Goal: Contribute content: Contribute content

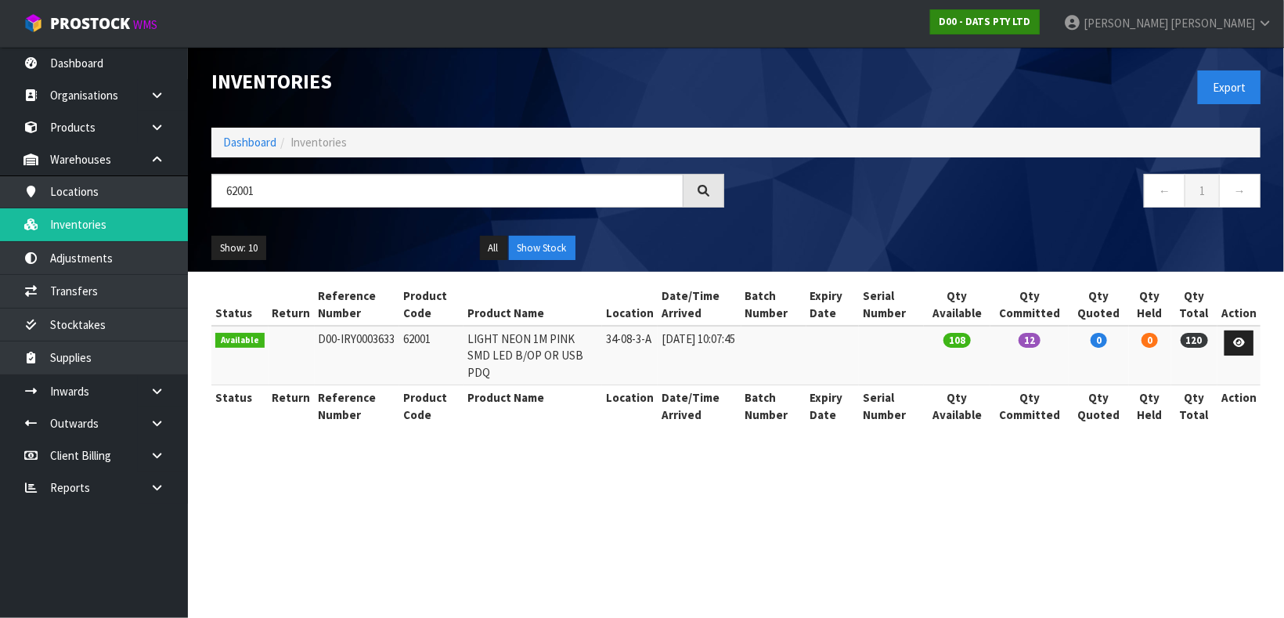
type input "62001"
click at [1031, 19] on strong "D00 - DATS PTY LTD" at bounding box center [985, 21] width 92 height 13
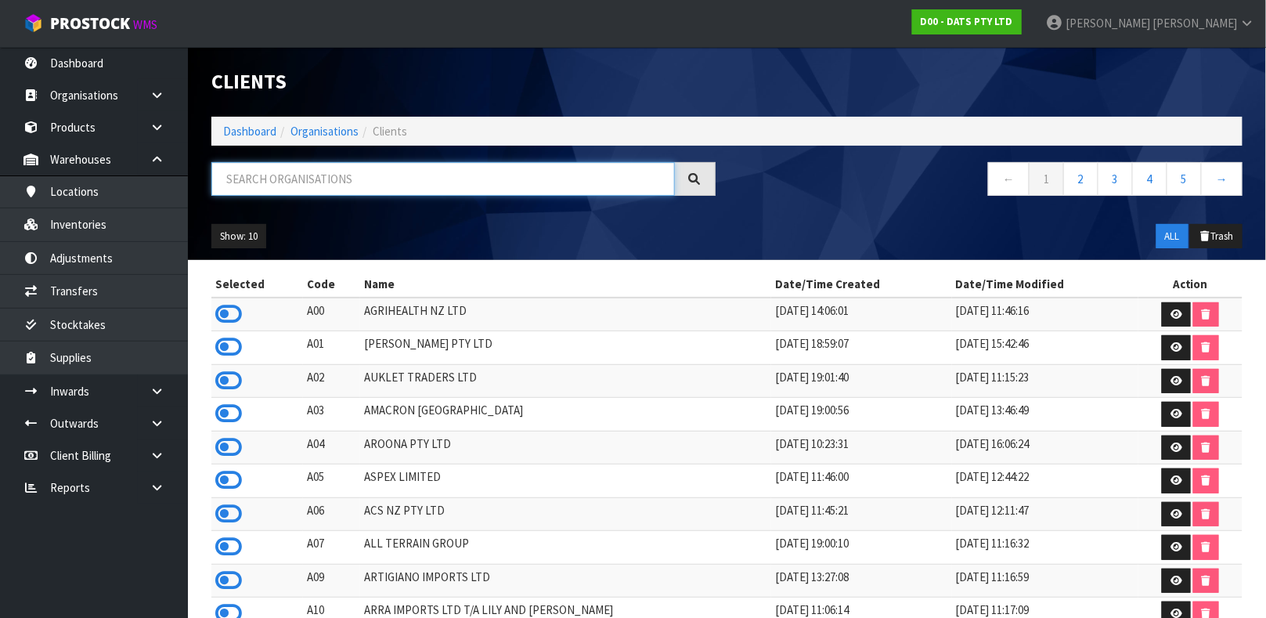
click at [466, 176] on input "text" at bounding box center [442, 179] width 463 height 34
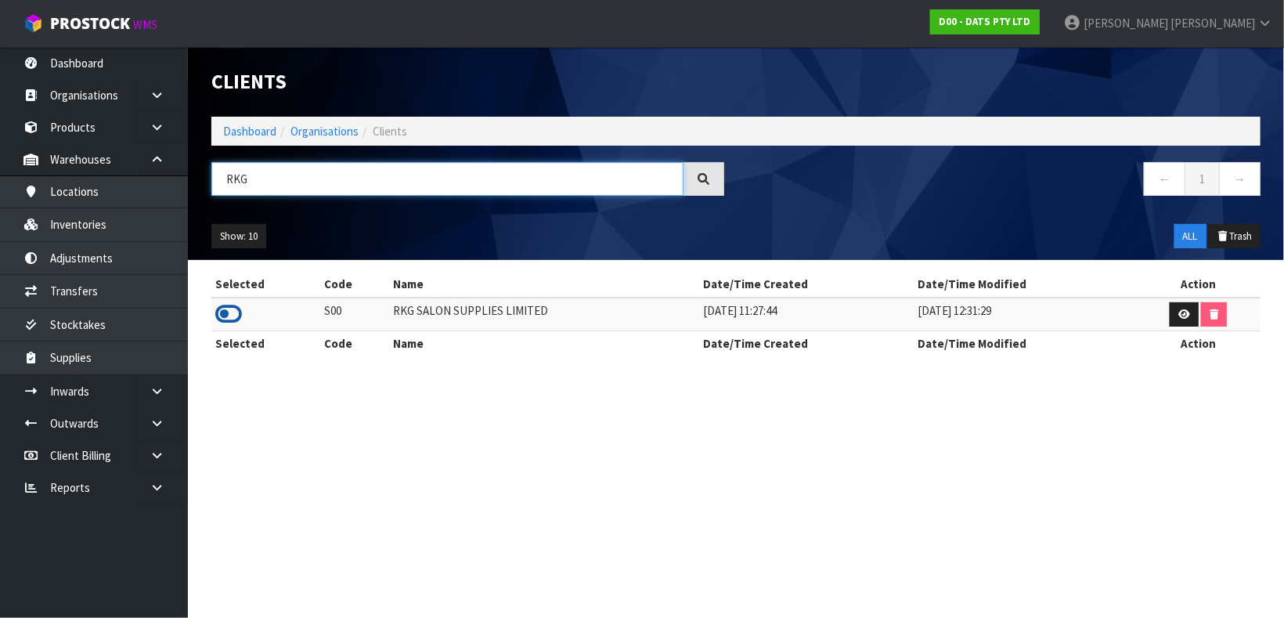
type input "RKG"
click at [227, 319] on icon at bounding box center [228, 313] width 27 height 23
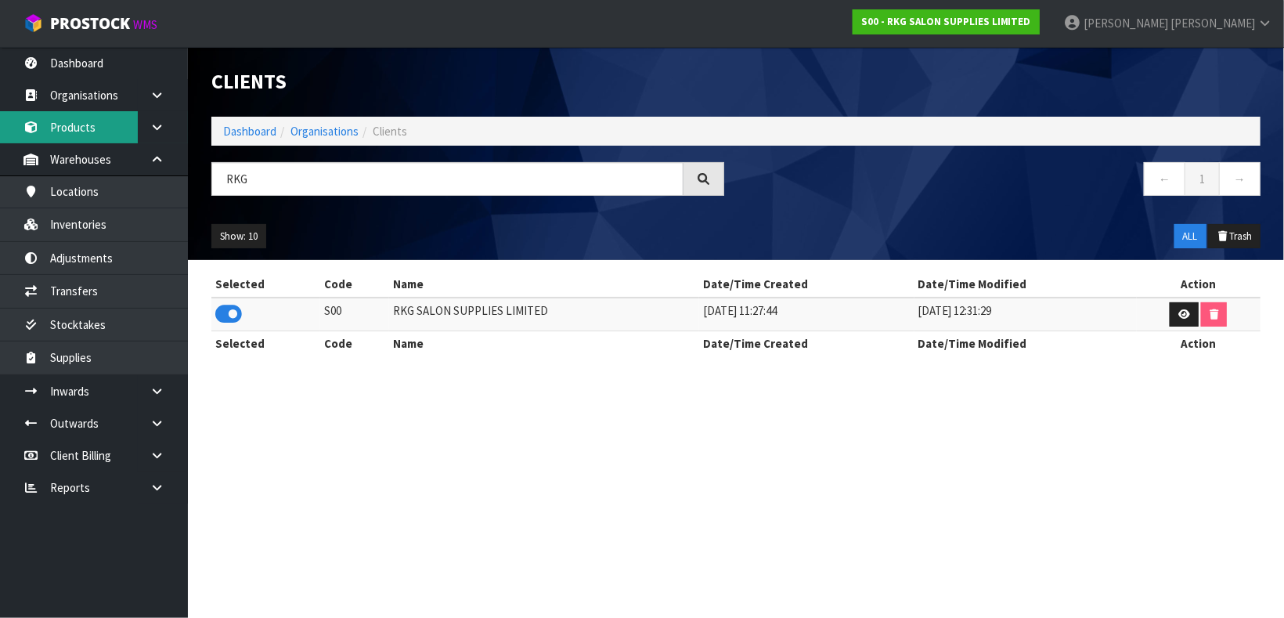
click at [97, 115] on link "Products" at bounding box center [94, 127] width 188 height 32
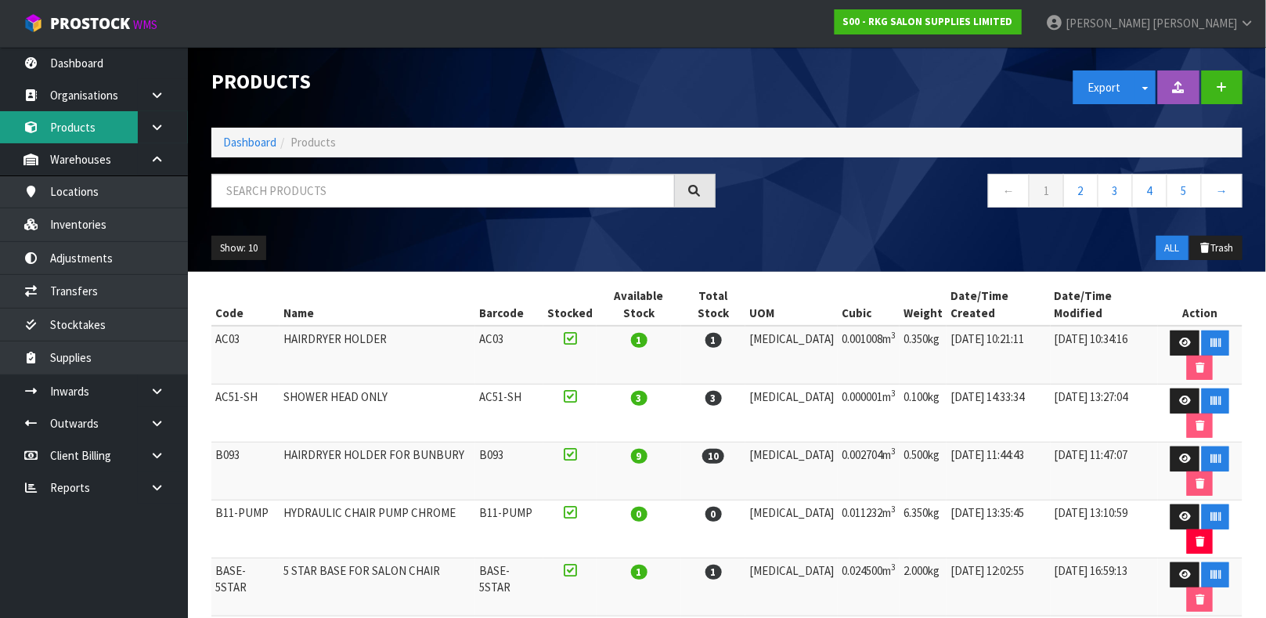
click at [0, 111] on link "Products" at bounding box center [94, 127] width 188 height 32
click at [330, 185] on input "text" at bounding box center [442, 191] width 463 height 34
type input "07011302"
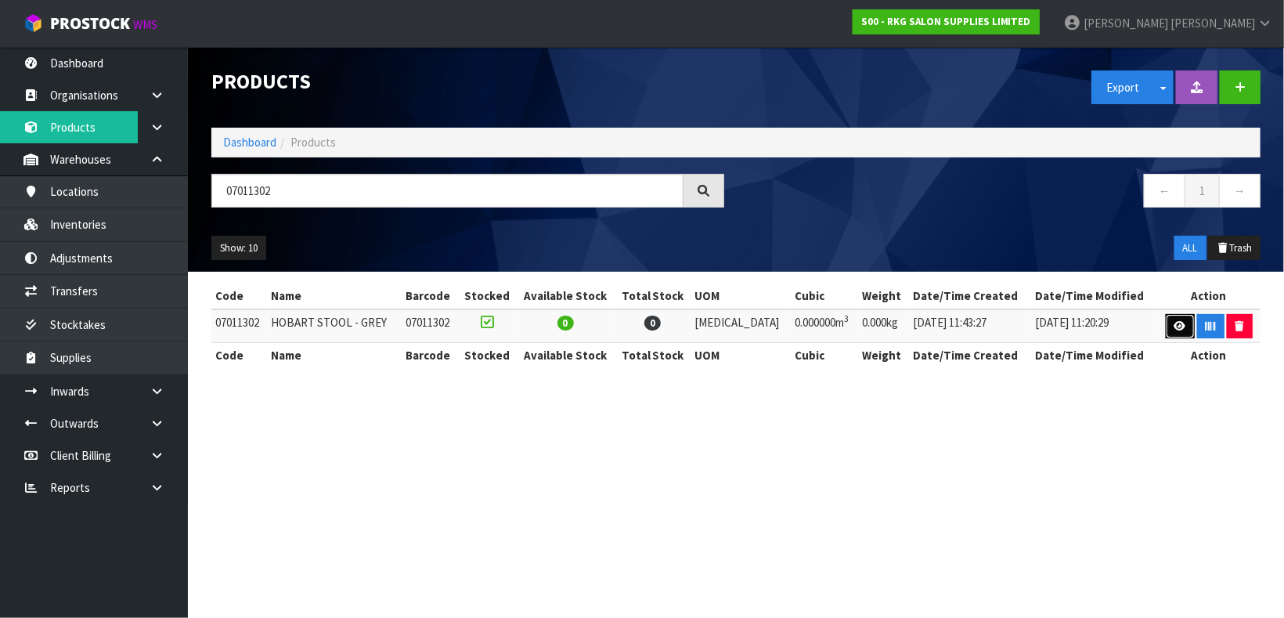
click at [1174, 330] on icon at bounding box center [1180, 326] width 12 height 10
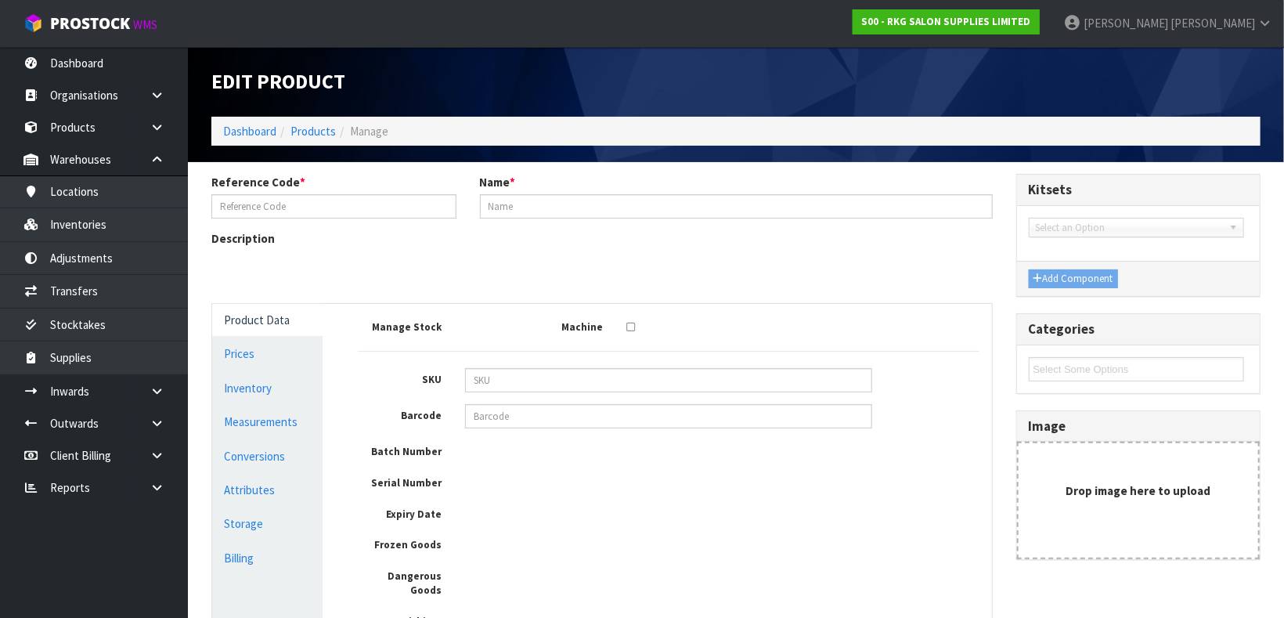
type input "07011302"
type input "HOBART STOOL - GREY"
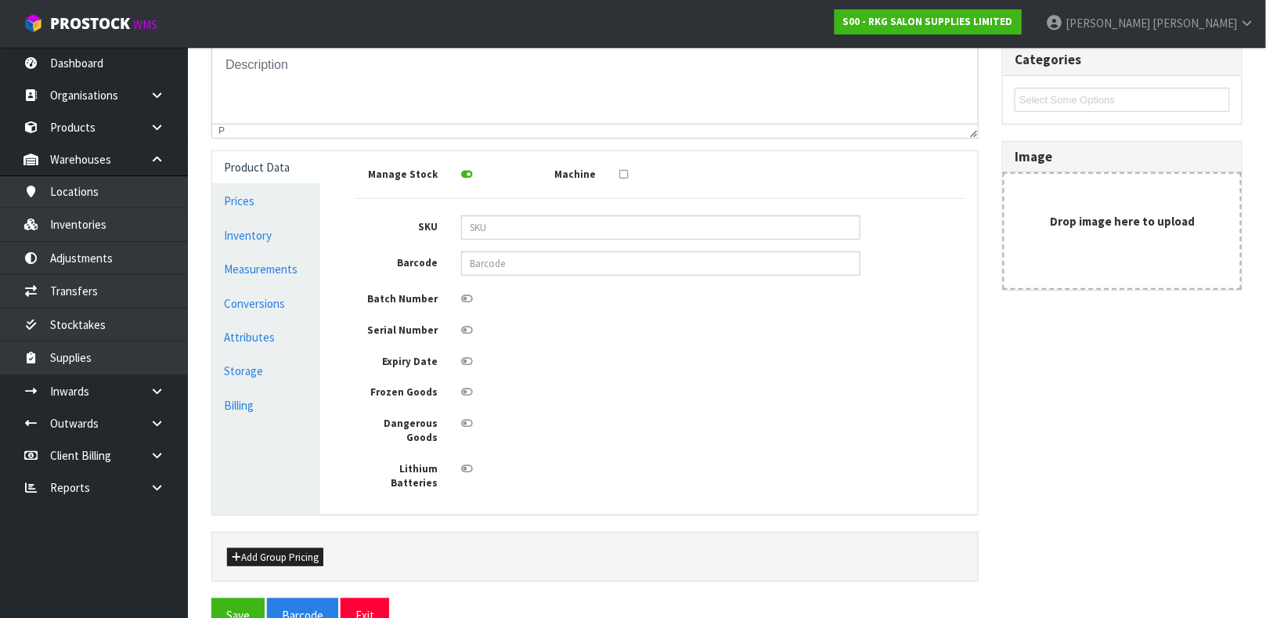
scroll to position [274, 0]
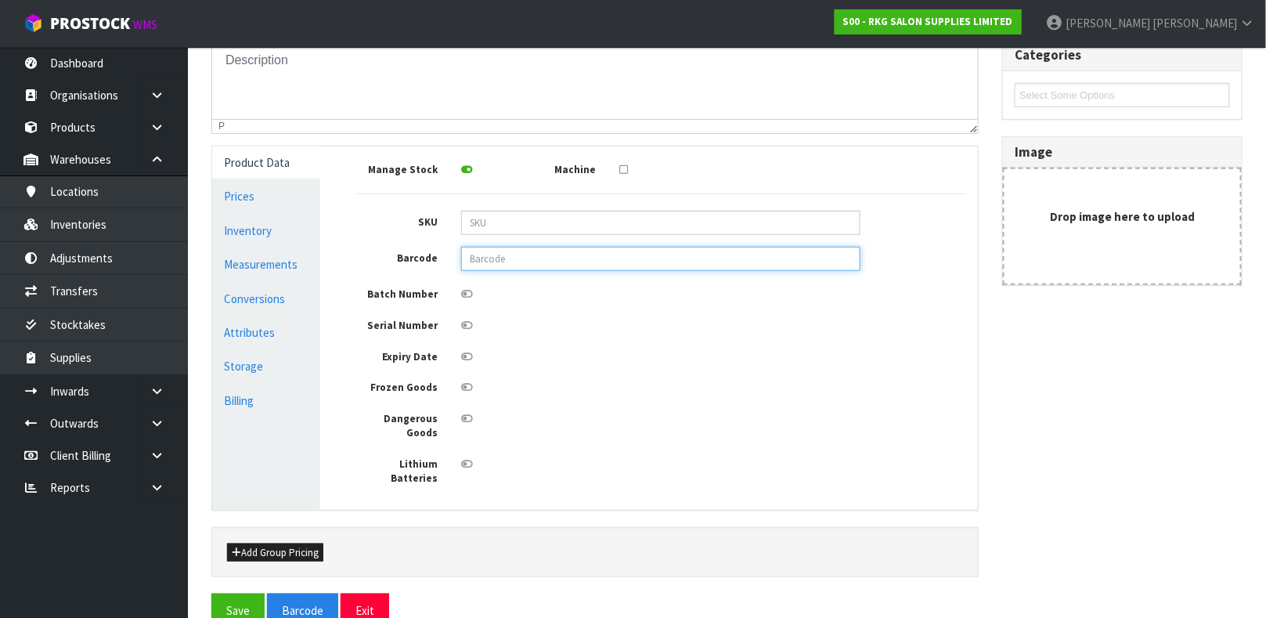
click at [508, 264] on input "text" at bounding box center [660, 259] width 399 height 24
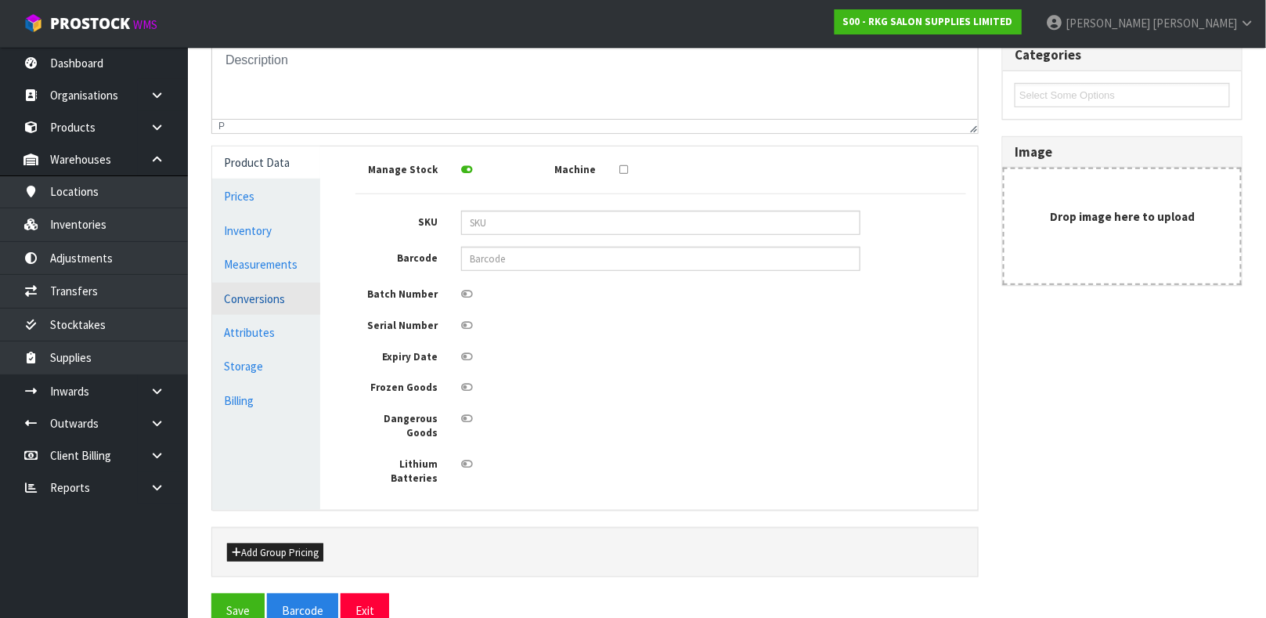
click at [255, 289] on link "Conversions" at bounding box center [266, 299] width 108 height 32
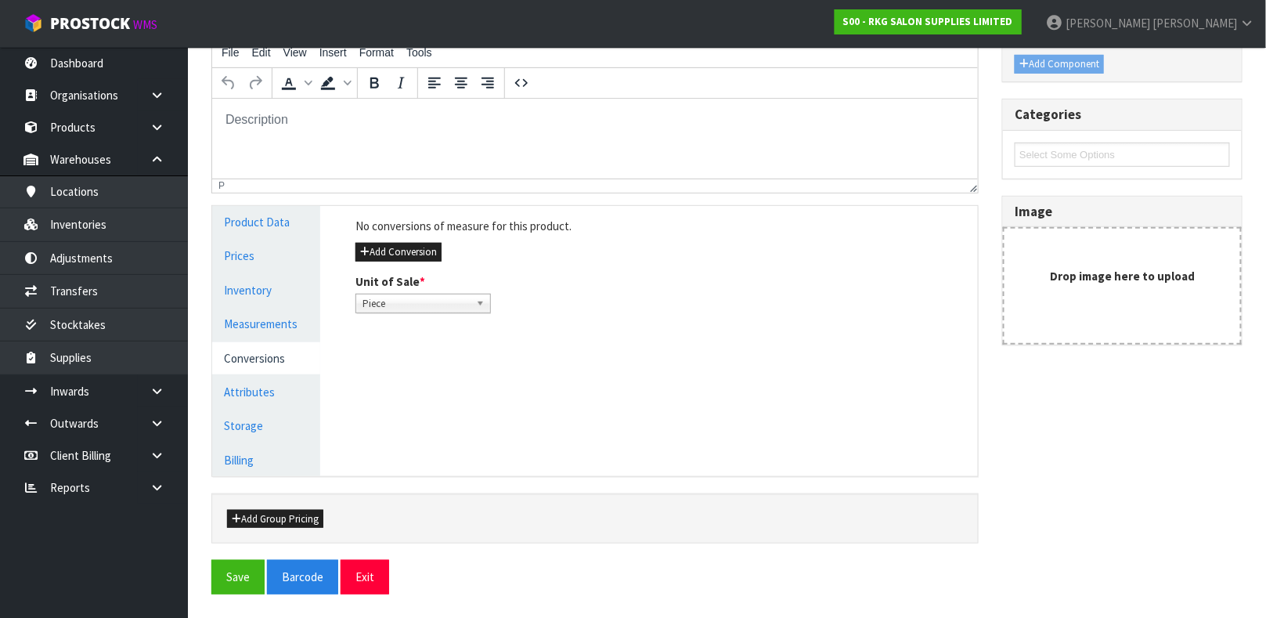
scroll to position [214, 0]
click at [265, 333] on link "Measurements" at bounding box center [266, 324] width 108 height 32
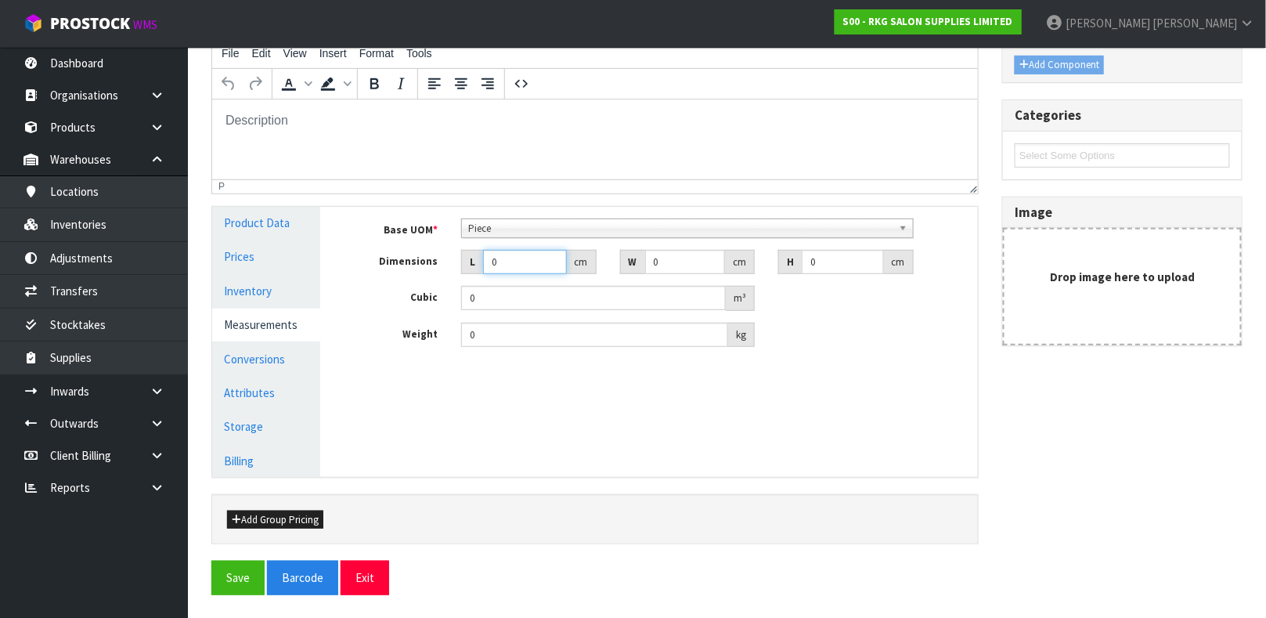
drag, startPoint x: 536, startPoint y: 265, endPoint x: 402, endPoint y: 277, distance: 134.5
click at [402, 277] on div "Base UOM * Bag Bar Basket Bin Bottle Box Bundle Cabinet Cage Carton Case Coil C…" at bounding box center [660, 282] width 611 height 129
type input "4"
type input "0.000001"
type input "49"
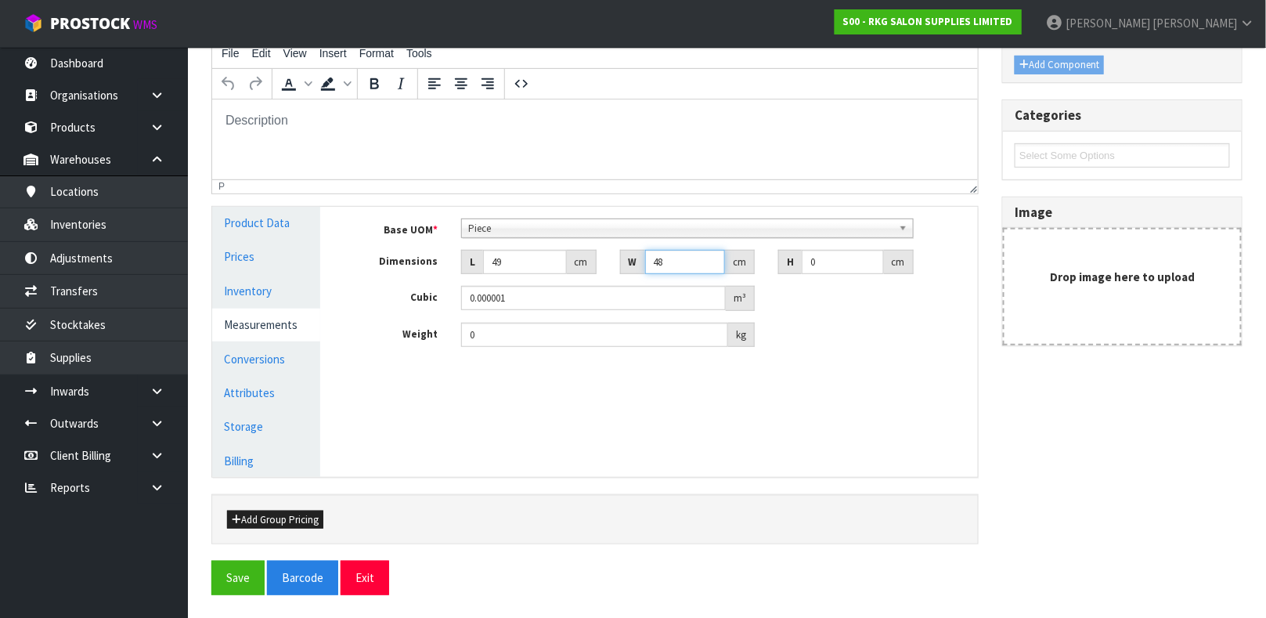
type input "48"
type input "2"
type input "0.004704"
type input "20"
type input "0.04704"
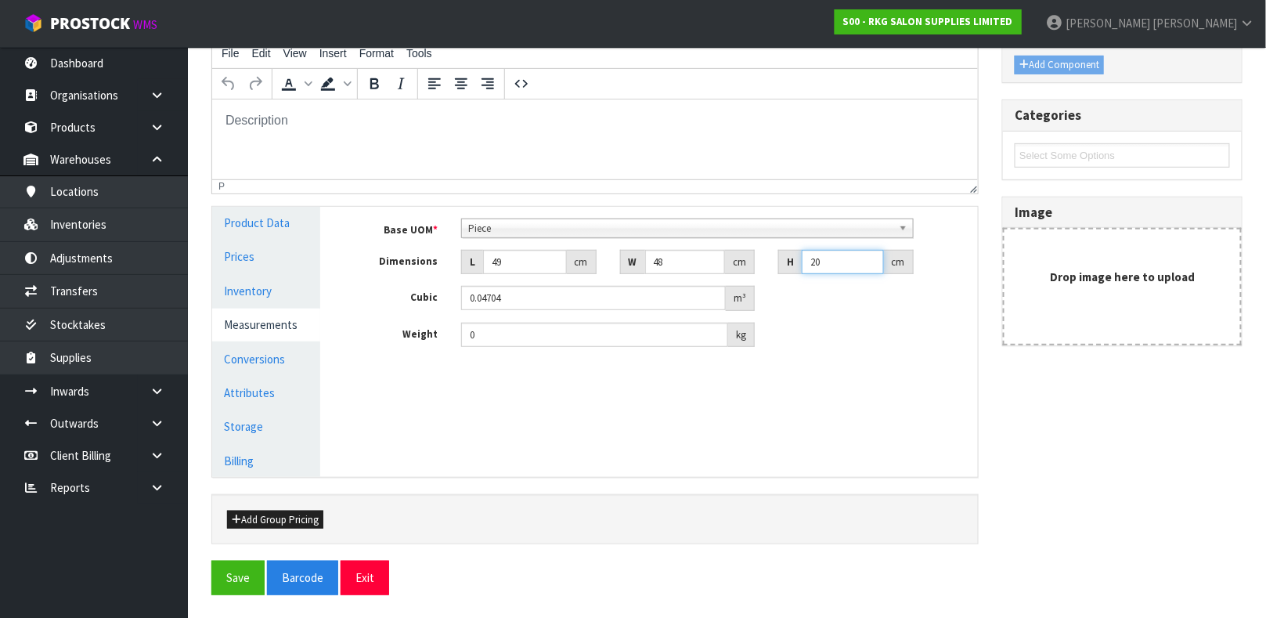
type input "20"
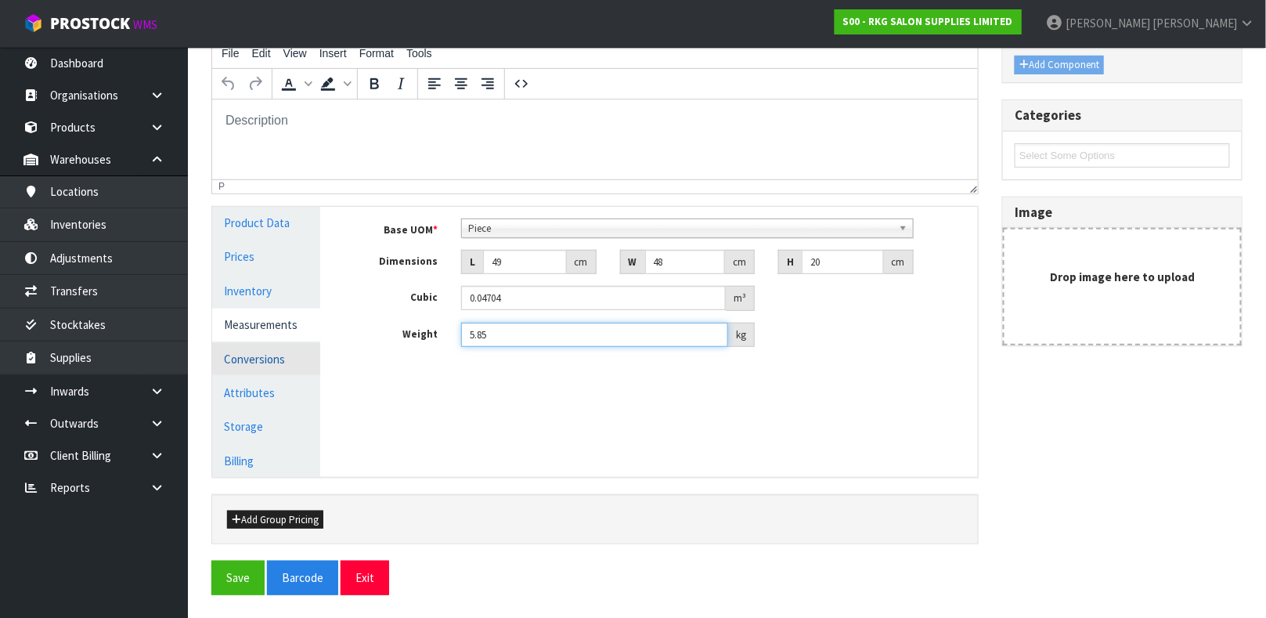
type input "5.85"
click at [258, 353] on link "Conversions" at bounding box center [266, 359] width 108 height 32
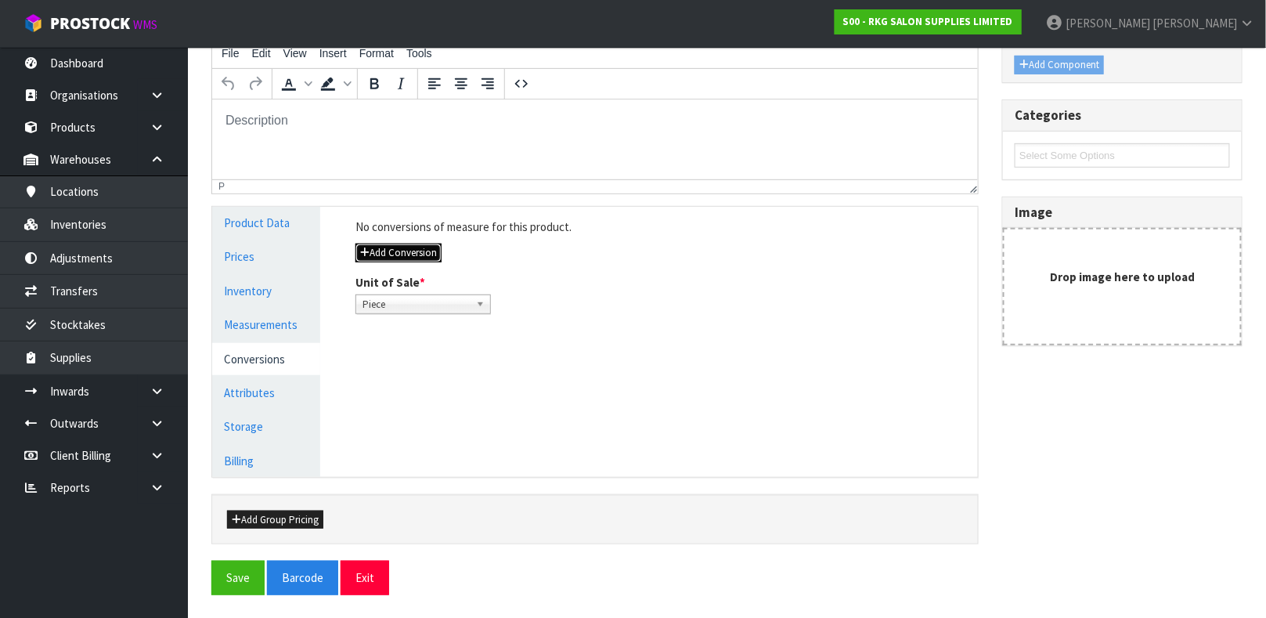
click at [415, 258] on button "Add Conversion" at bounding box center [398, 252] width 86 height 19
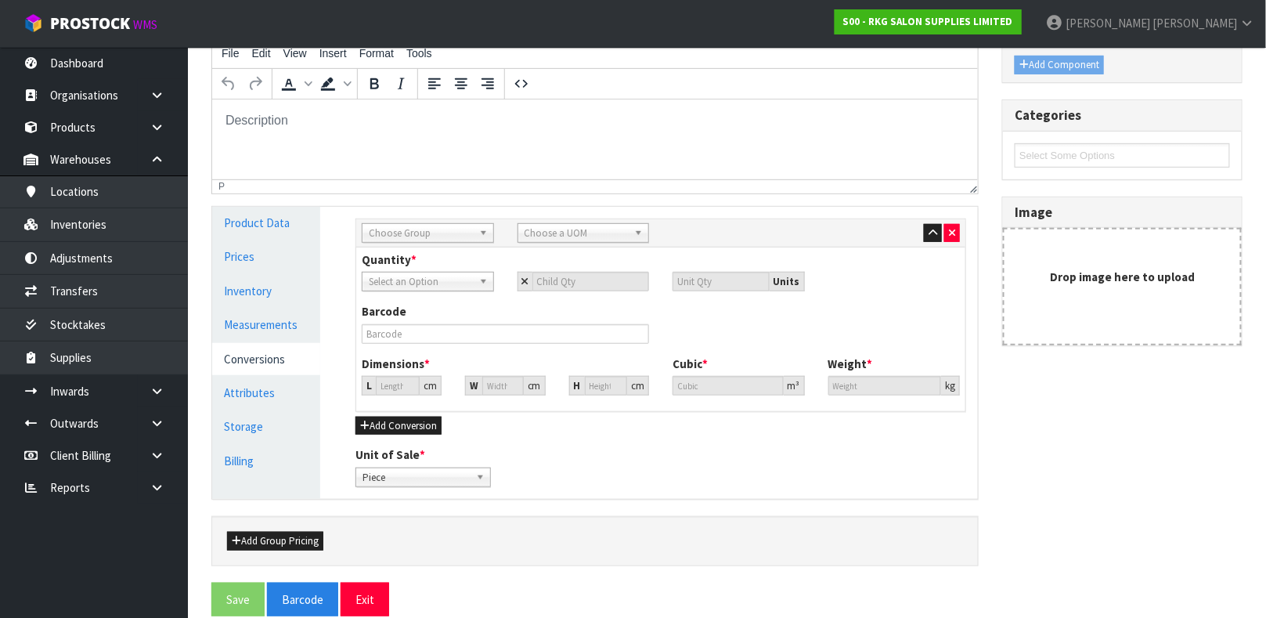
click at [445, 236] on span "Choose Group" at bounding box center [421, 233] width 104 height 19
click at [889, 331] on div "Barcode" at bounding box center [661, 329] width 622 height 52
click at [467, 225] on span "Choose Group" at bounding box center [421, 233] width 104 height 19
type input "OUT"
click at [543, 239] on span "Choose a UOM" at bounding box center [577, 233] width 104 height 19
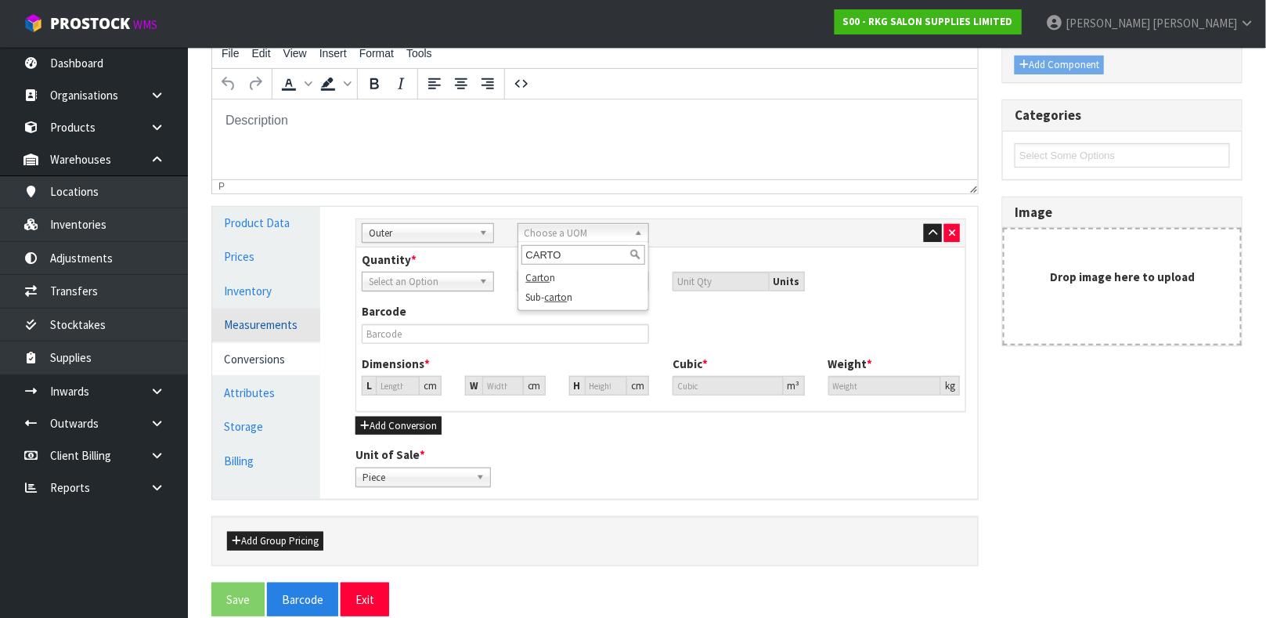
type input "CARTO"
click at [283, 312] on link "Measurements" at bounding box center [266, 324] width 108 height 32
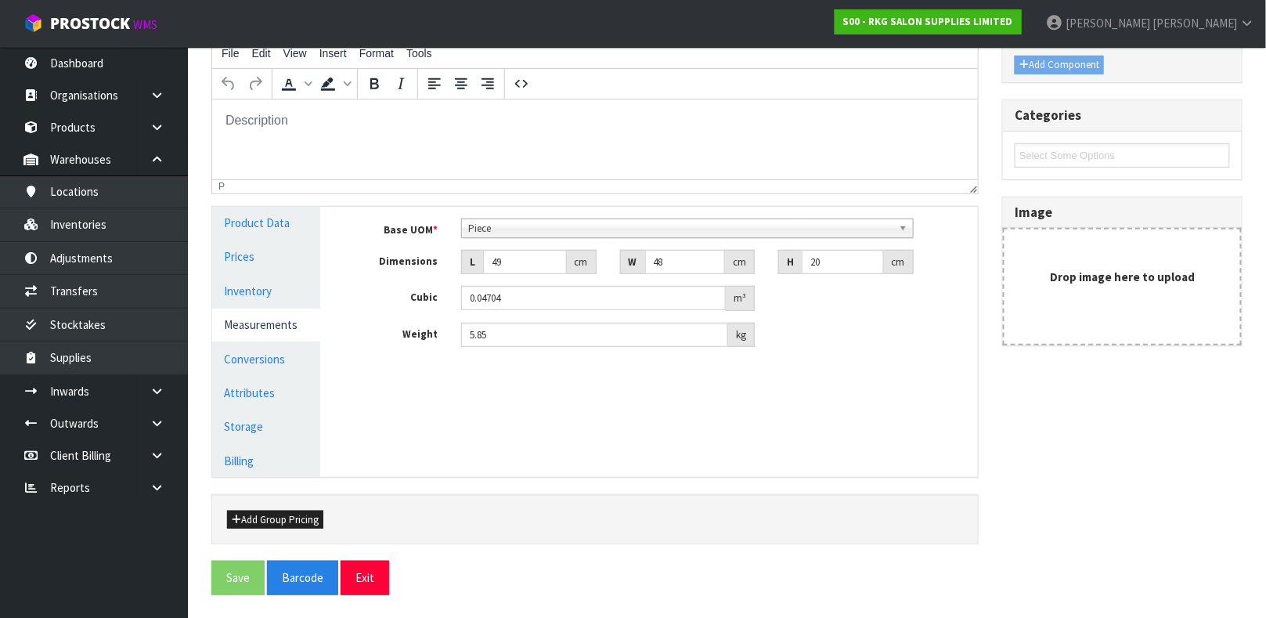
click at [523, 225] on span "Piece" at bounding box center [680, 228] width 424 height 19
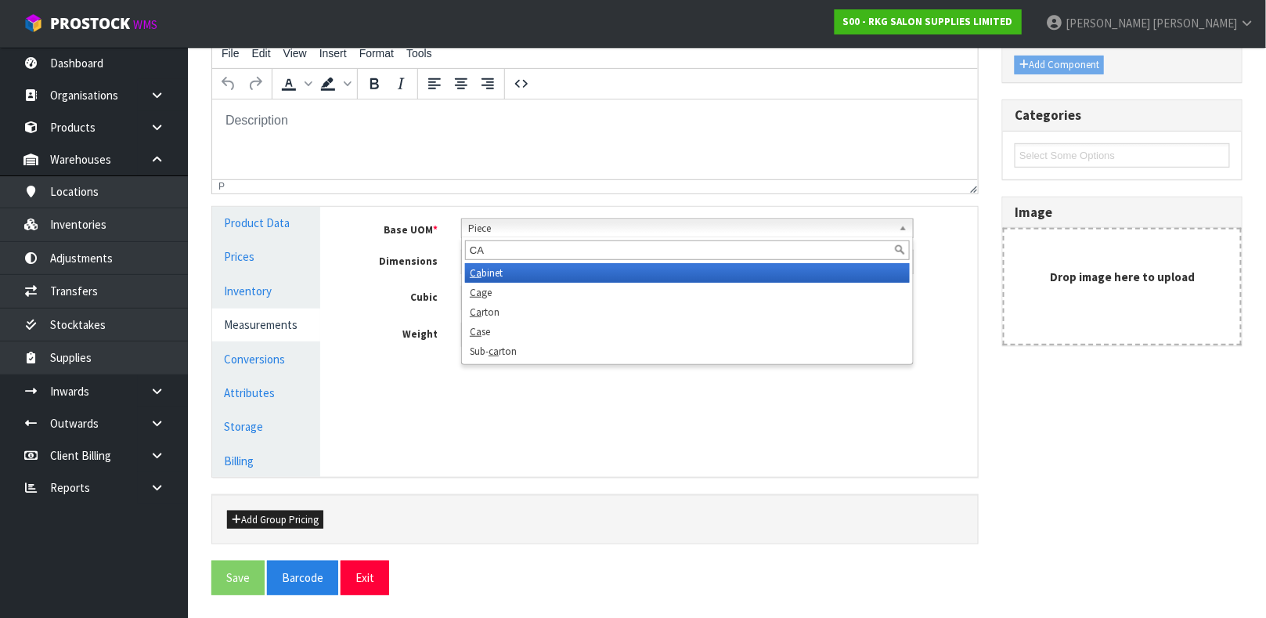
scroll to position [0, 0]
type input "CART"
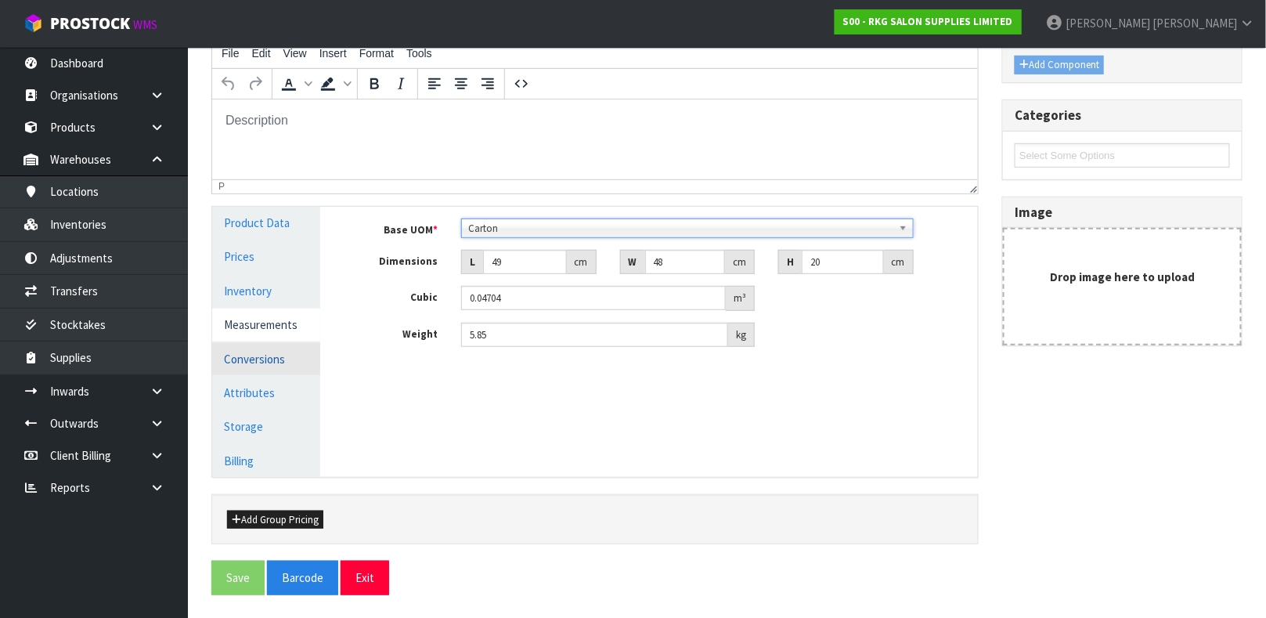
click at [285, 349] on link "Conversions" at bounding box center [266, 359] width 108 height 32
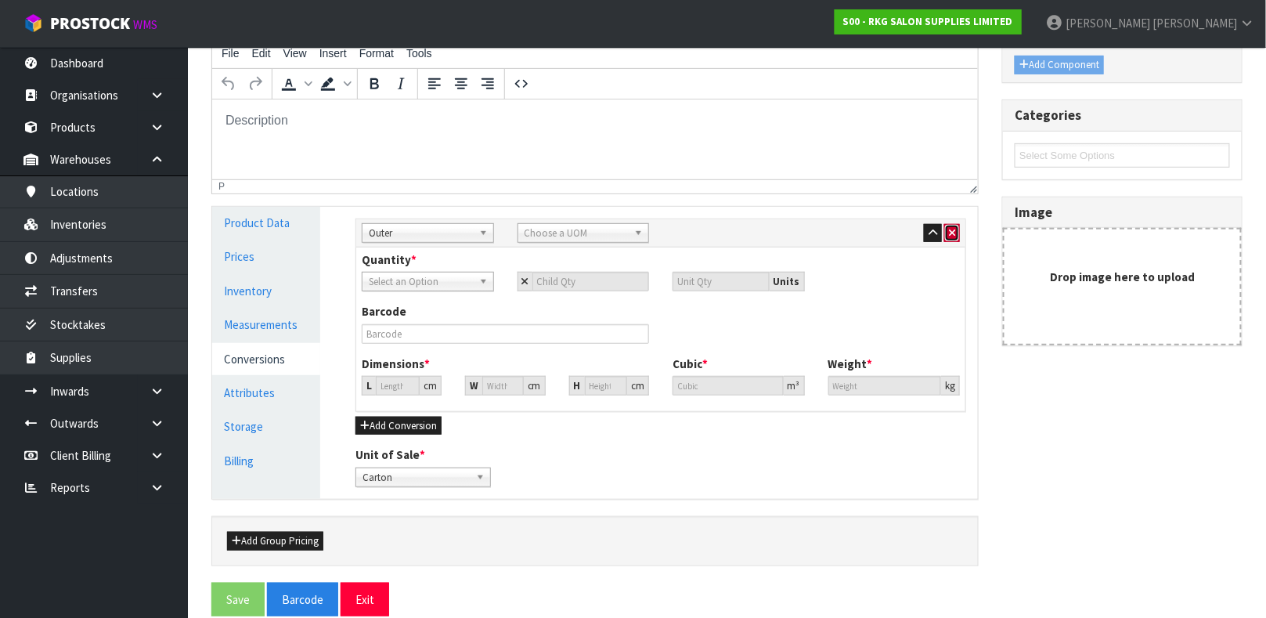
click at [950, 236] on icon "button" at bounding box center [952, 233] width 6 height 10
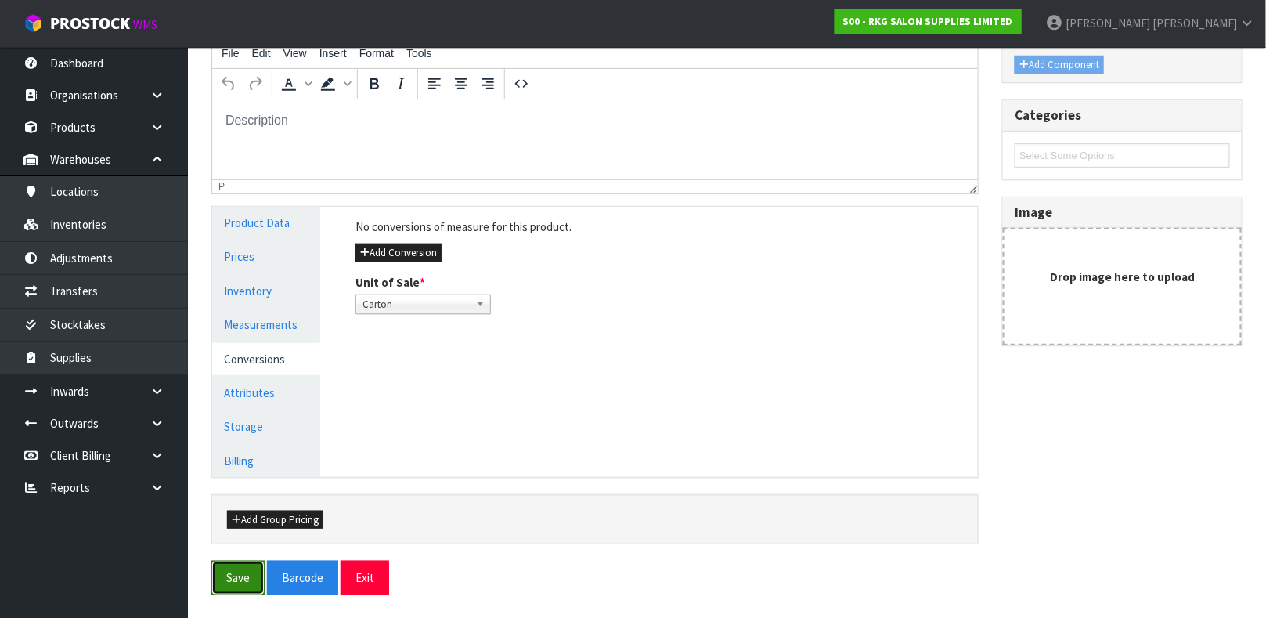
click at [231, 569] on button "Save" at bounding box center [237, 578] width 53 height 34
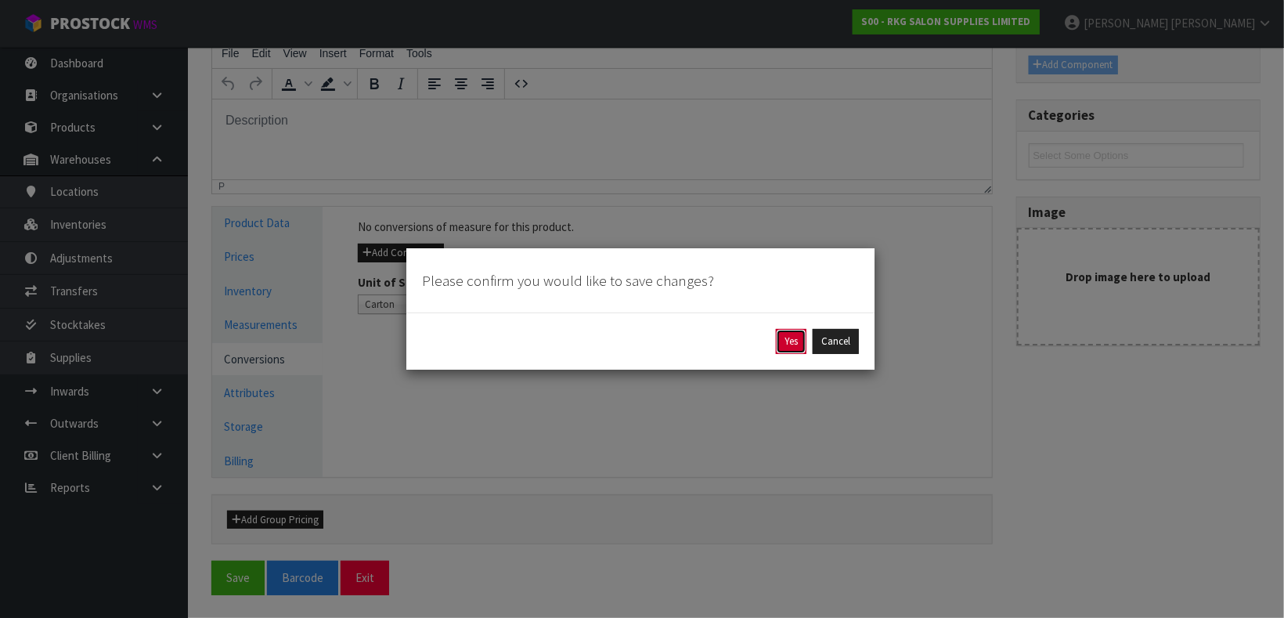
click at [792, 343] on button "Yes" at bounding box center [791, 341] width 31 height 25
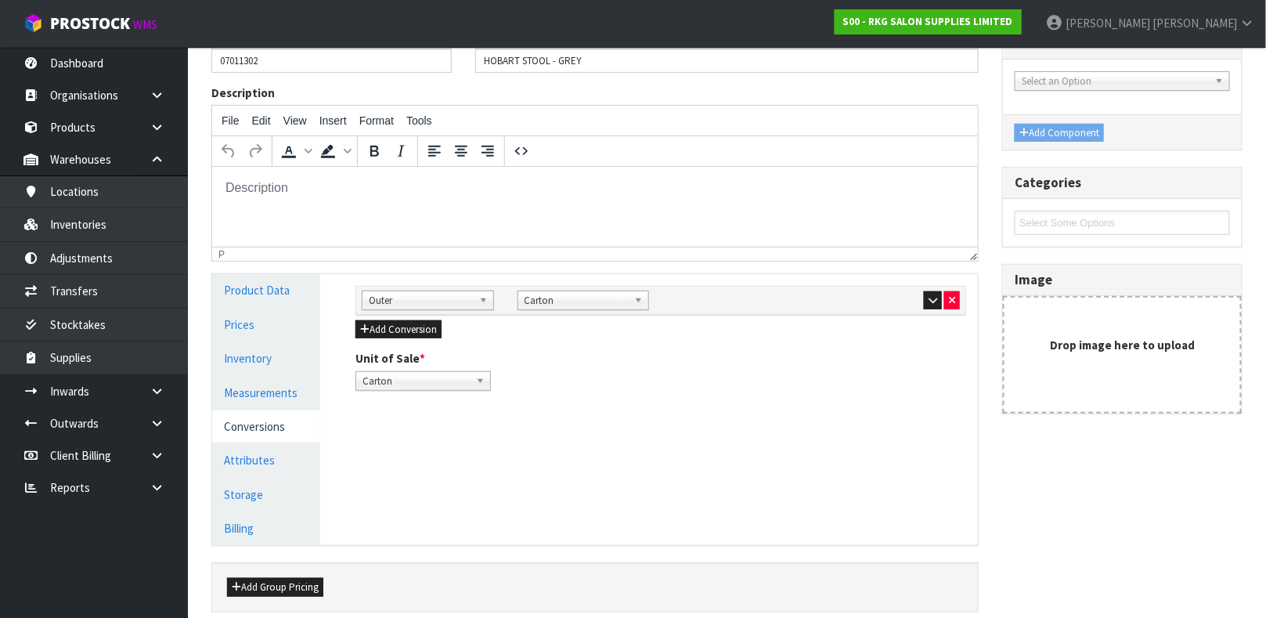
scroll to position [271, 0]
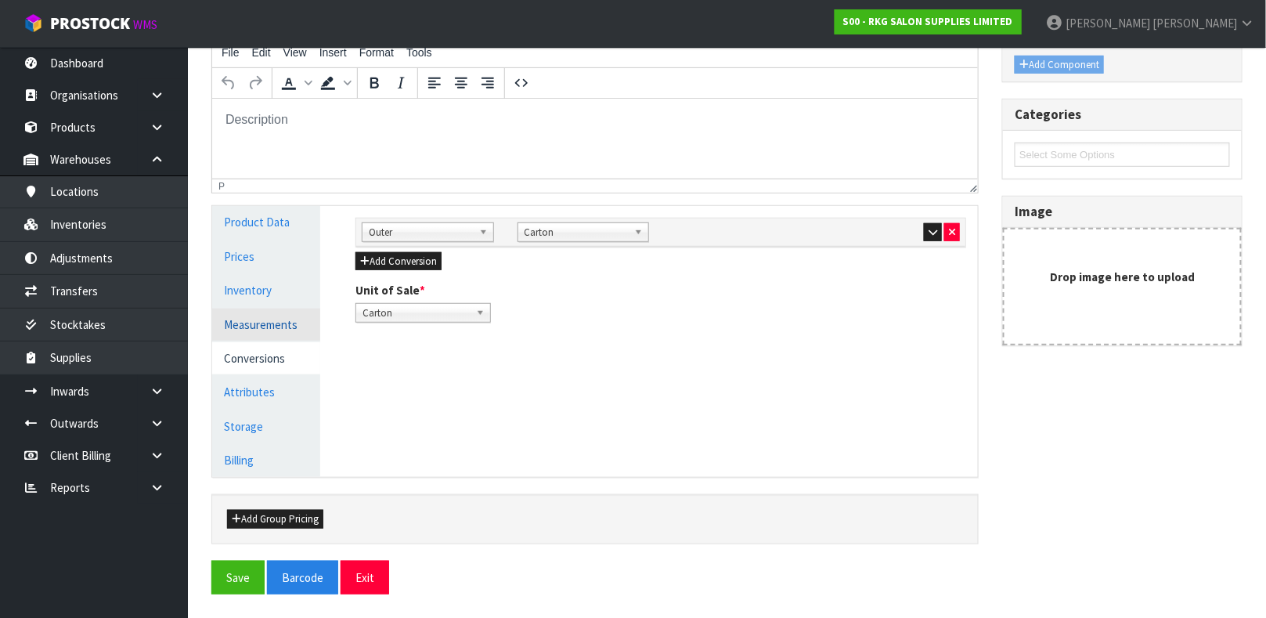
click at [283, 331] on link "Measurements" at bounding box center [266, 324] width 108 height 32
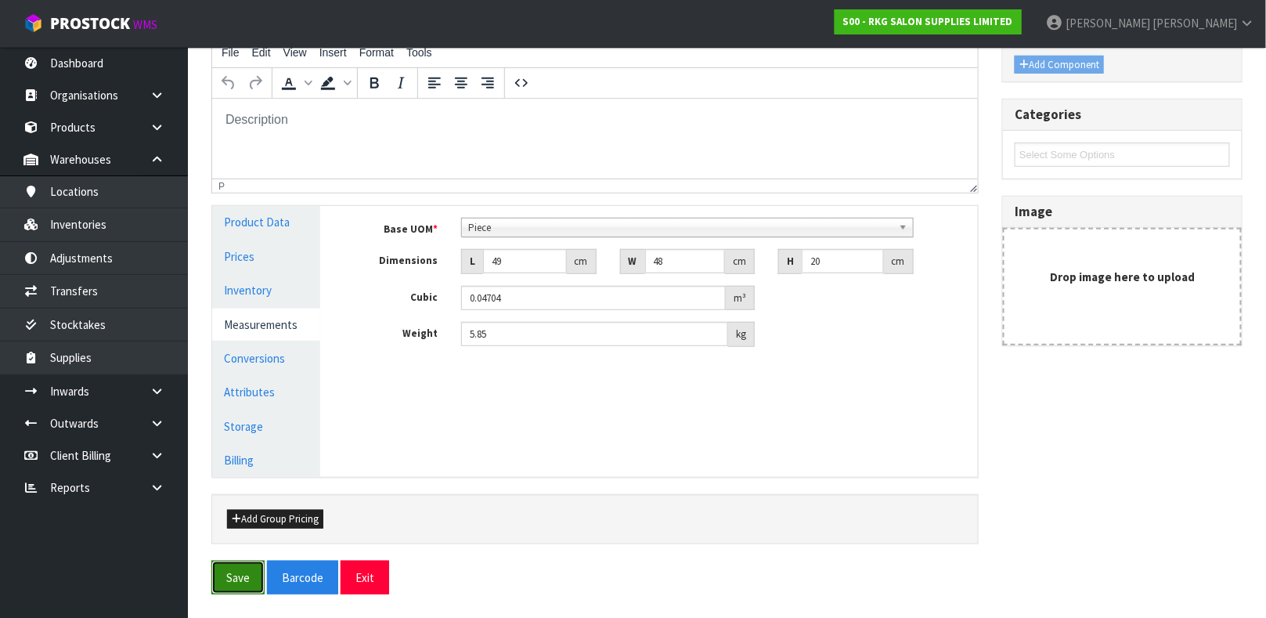
click at [226, 586] on button "Save" at bounding box center [237, 578] width 53 height 34
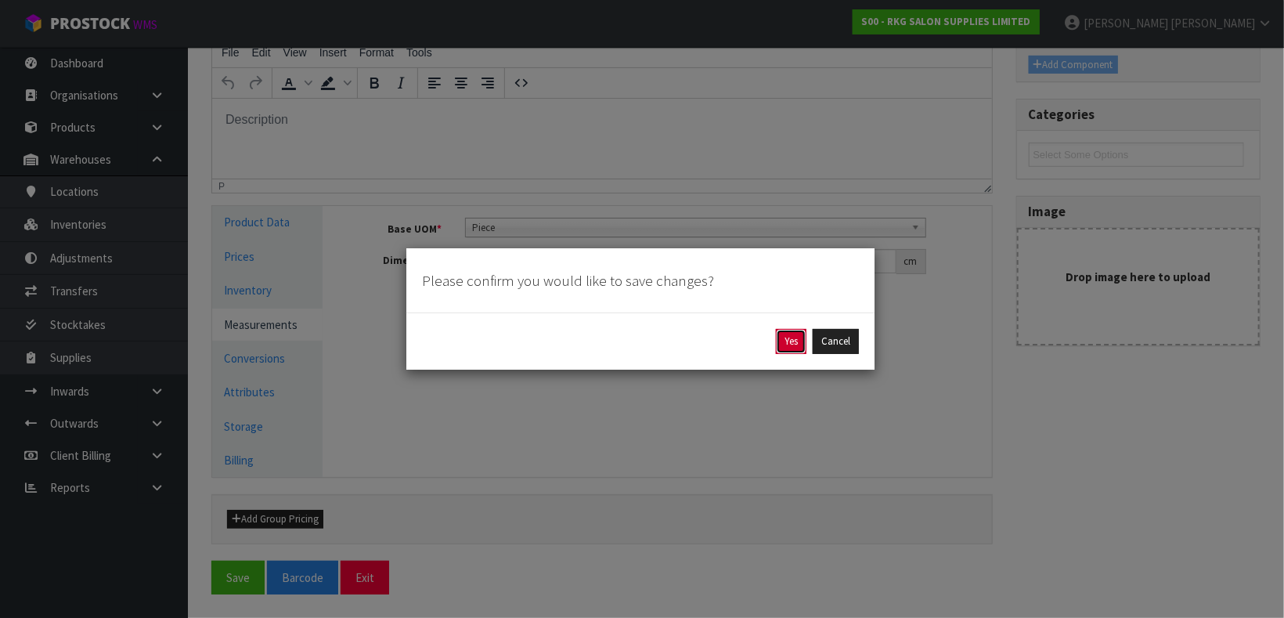
click at [793, 350] on button "Yes" at bounding box center [791, 341] width 31 height 25
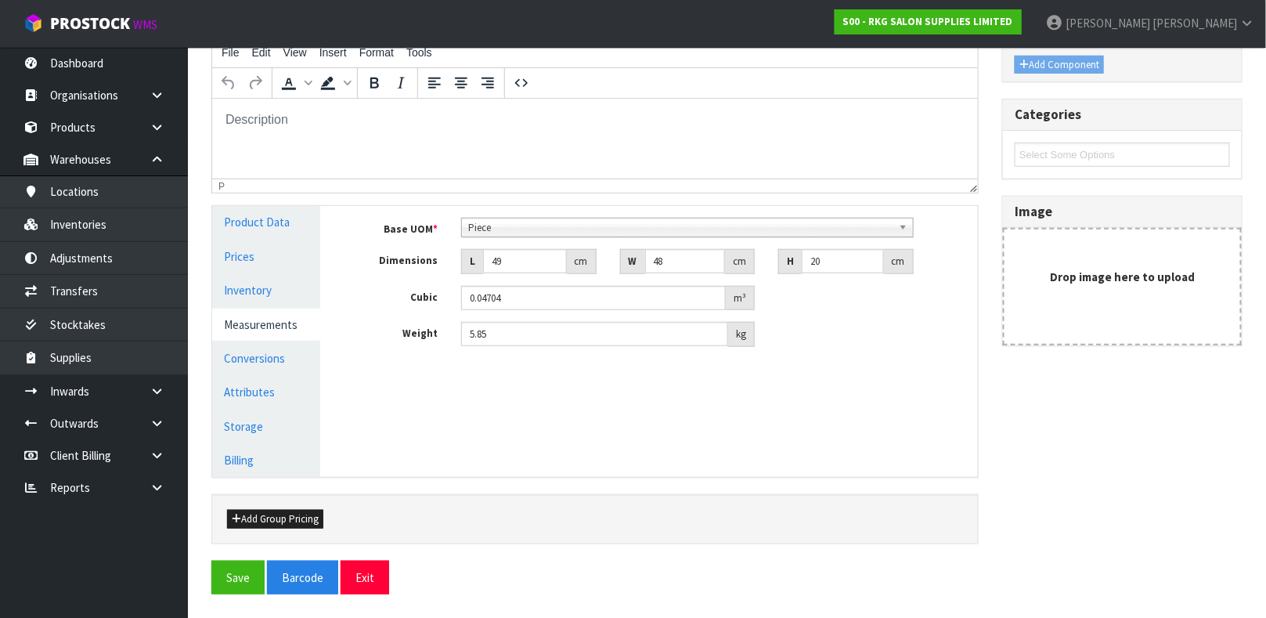
scroll to position [0, 0]
